Goal: Information Seeking & Learning: Check status

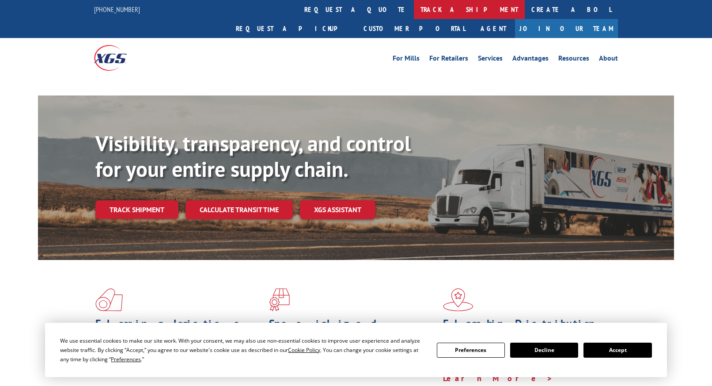
drag, startPoint x: 340, startPoint y: 11, endPoint x: 416, endPoint y: 169, distance: 175.2
click at [414, 11] on link "track a shipment" at bounding box center [469, 9] width 111 height 19
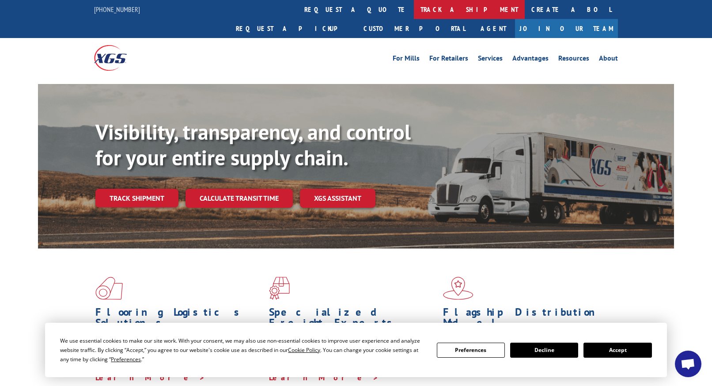
click at [414, 9] on link "track a shipment" at bounding box center [469, 9] width 111 height 19
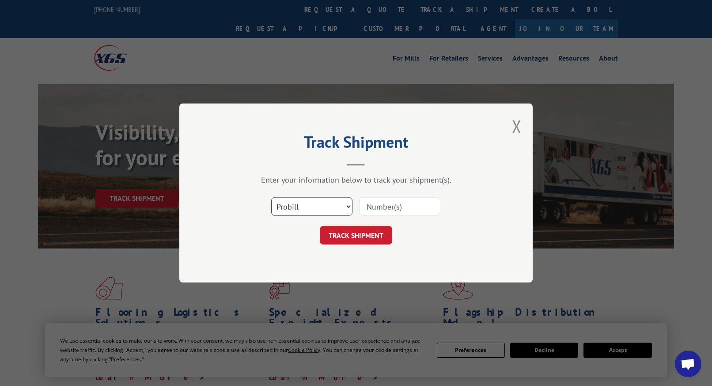
click at [294, 205] on select "Select category... Probill BOL PO" at bounding box center [311, 206] width 81 height 19
select select "bol"
click at [271, 197] on select "Select category... Probill BOL PO" at bounding box center [311, 206] width 81 height 19
click at [388, 204] on input at bounding box center [399, 206] width 81 height 19
paste input "5286159"
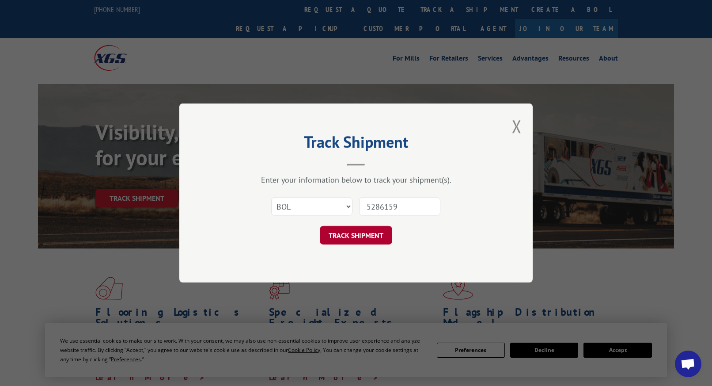
type input "5286159"
click at [348, 232] on button "TRACK SHIPMENT" at bounding box center [356, 235] width 72 height 19
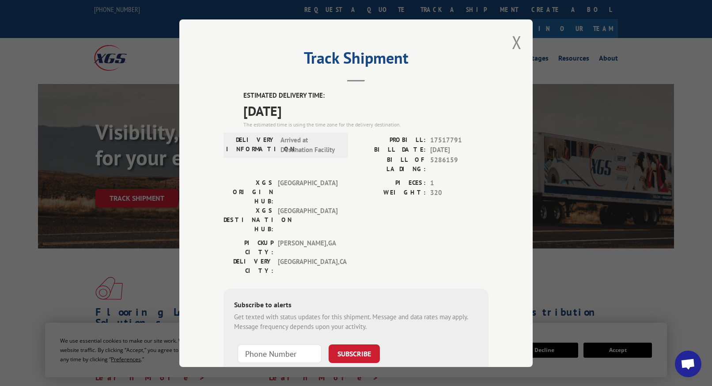
drag, startPoint x: 508, startPoint y: 42, endPoint x: 514, endPoint y: 2, distance: 40.5
click at [508, 42] on div "Track Shipment ESTIMATED DELIVERY TIME: [DATE] The estimated time is using the …" at bounding box center [355, 192] width 353 height 347
drag, startPoint x: 513, startPoint y: 39, endPoint x: 489, endPoint y: 22, distance: 29.8
click at [512, 41] on button "Close modal" at bounding box center [517, 41] width 10 height 23
